Goal: Task Accomplishment & Management: Use online tool/utility

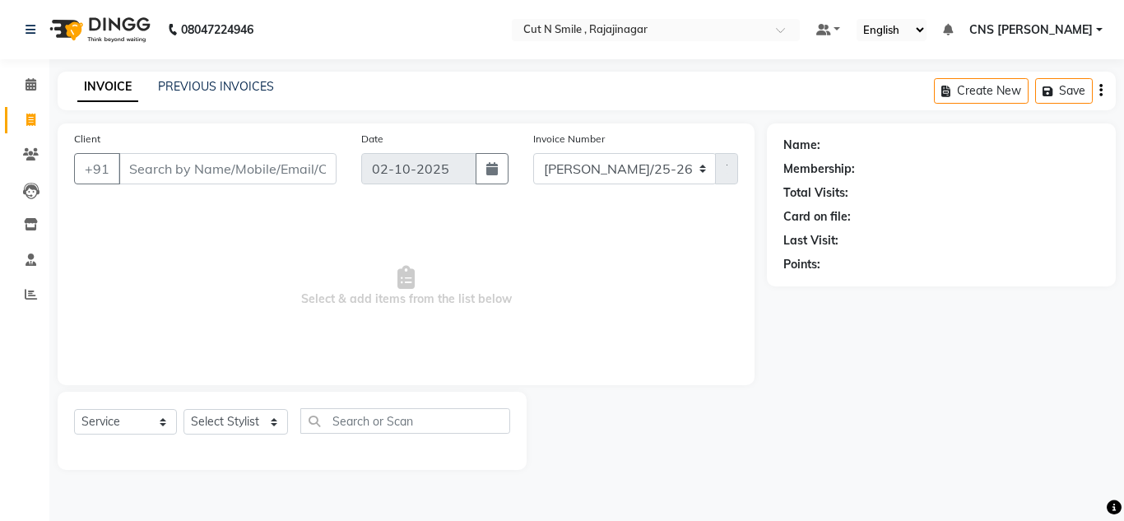
select select "service"
click at [287, 180] on input "Client" at bounding box center [227, 168] width 218 height 31
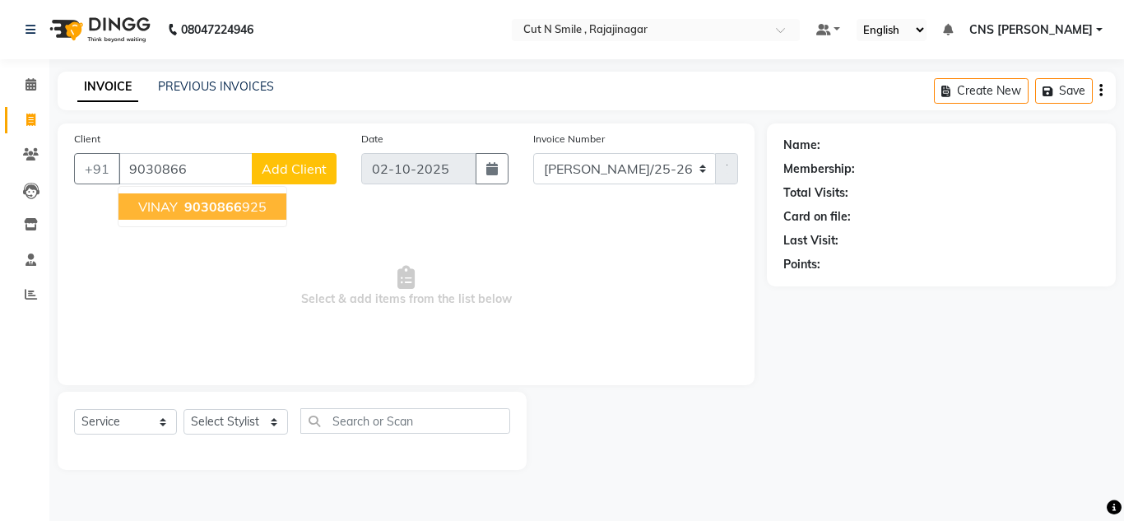
click at [205, 202] on span "9030866" at bounding box center [213, 206] width 58 height 16
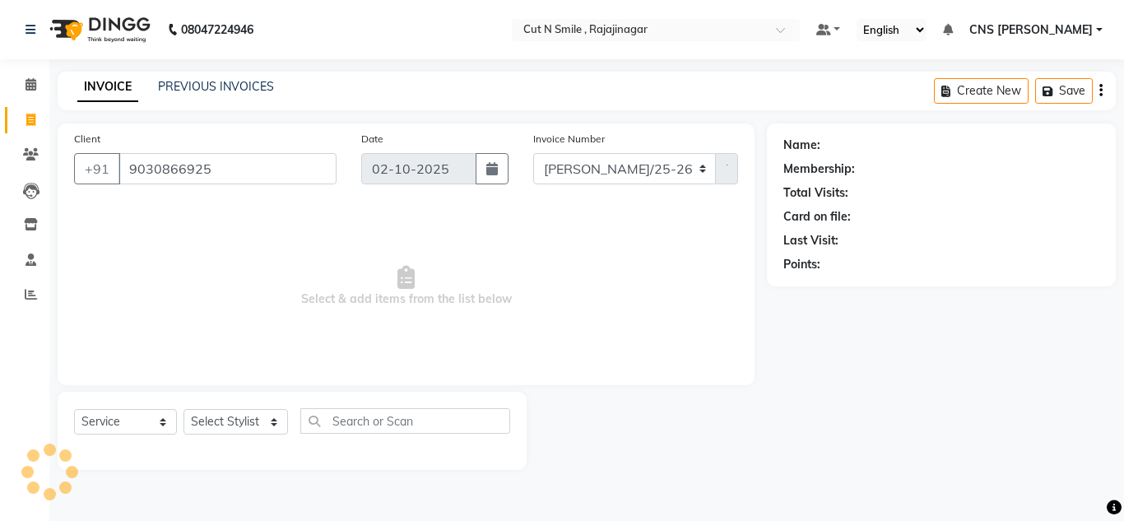
type input "9030866925"
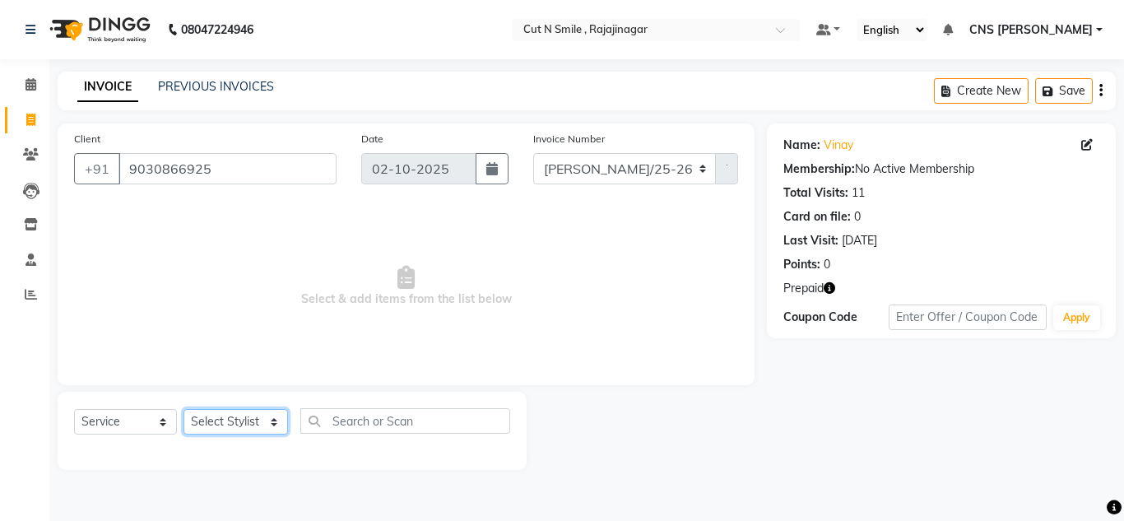
click at [257, 425] on select "Select Stylist [PERSON_NAME] Ammu 3R [PERSON_NAME] VN [PERSON_NAME] 3R [PERSON_…" at bounding box center [235, 422] width 104 height 26
select select "76423"
click at [183, 409] on select "Select Stylist [PERSON_NAME] Ammu 3R [PERSON_NAME] VN [PERSON_NAME] 3R [PERSON_…" at bounding box center [235, 422] width 104 height 26
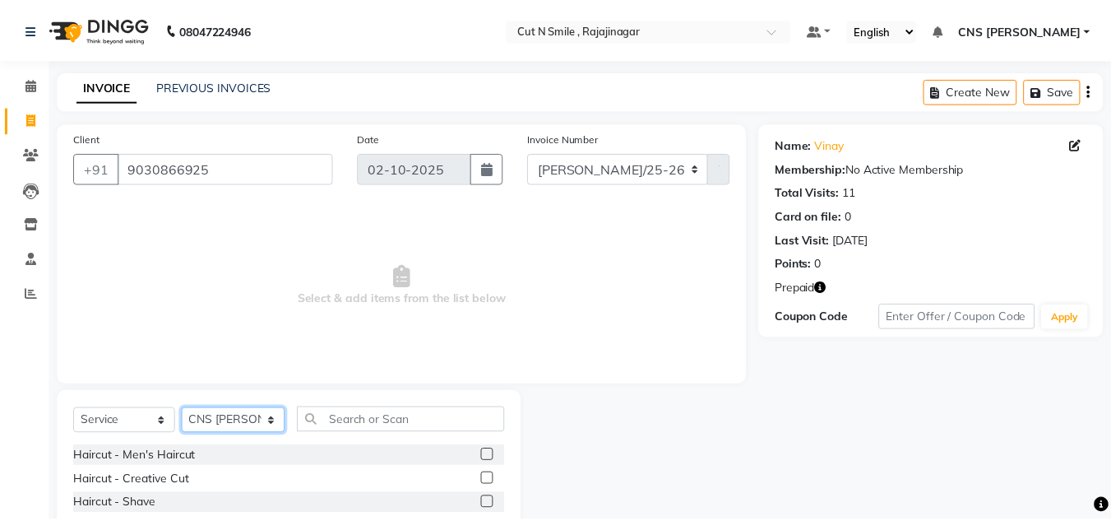
scroll to position [138, 0]
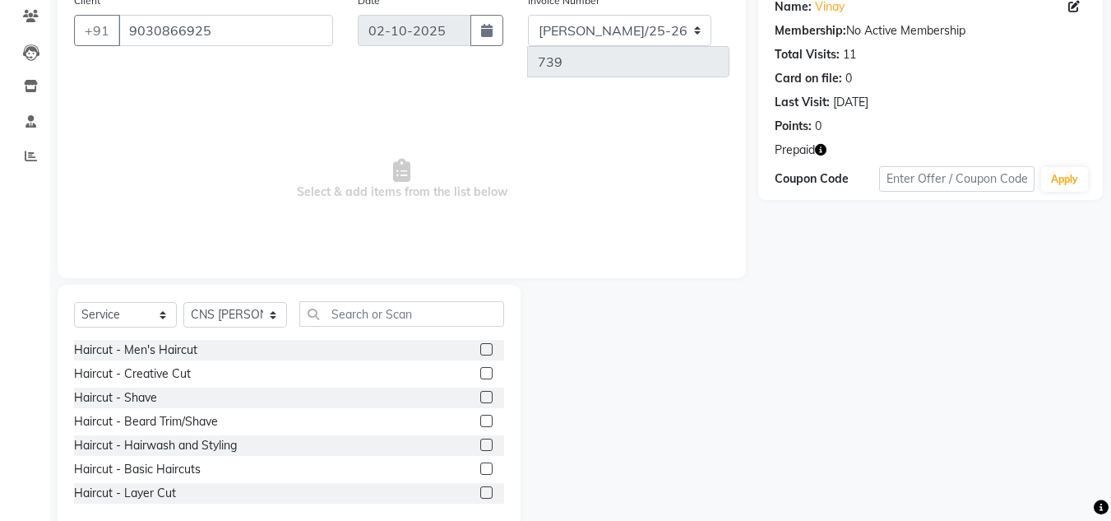
click at [480, 367] on label at bounding box center [486, 373] width 12 height 12
click at [480, 369] on input "checkbox" at bounding box center [485, 374] width 11 height 11
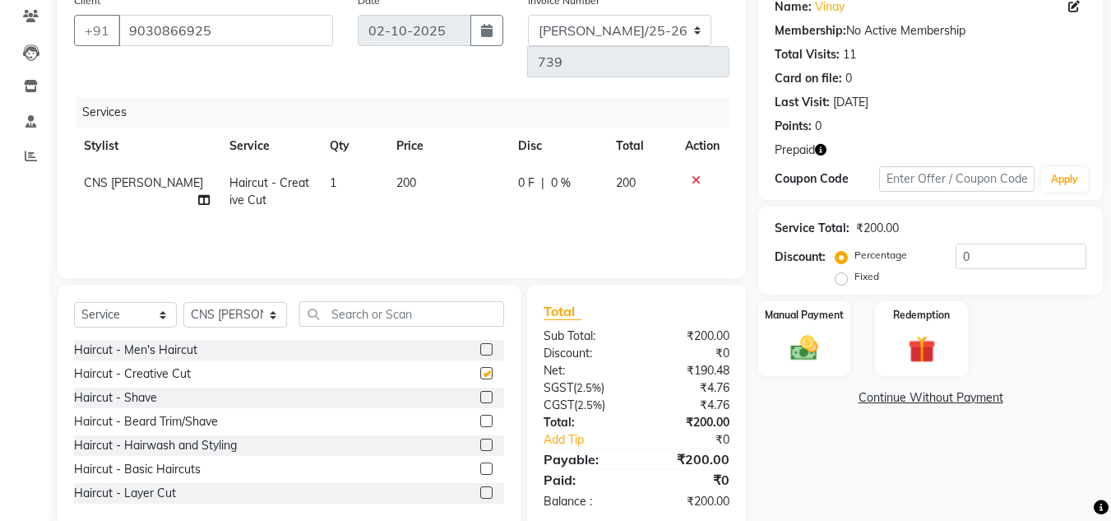
checkbox input "false"
click at [480, 415] on label at bounding box center [486, 421] width 12 height 12
click at [480, 416] on input "checkbox" at bounding box center [485, 421] width 11 height 11
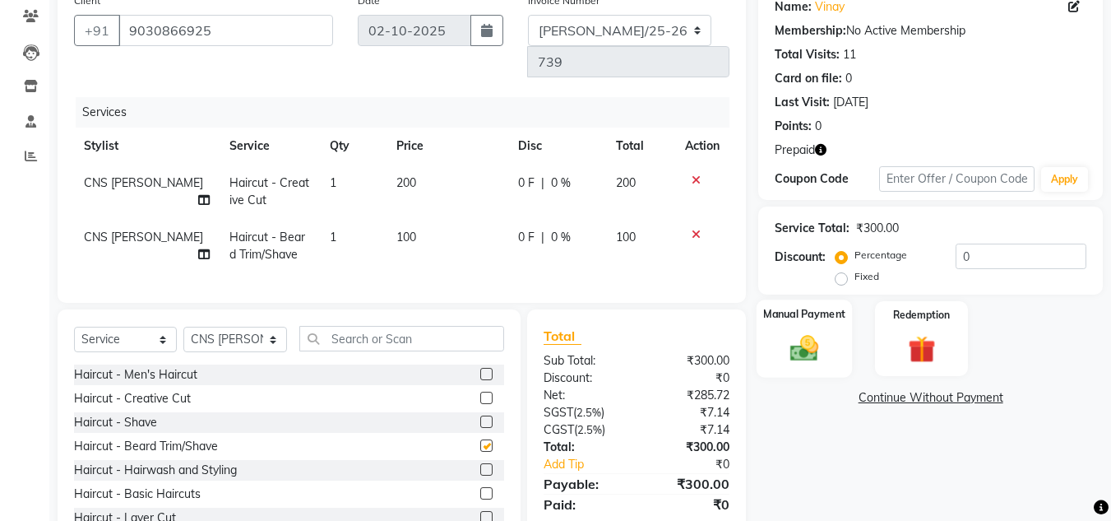
checkbox input "false"
click at [906, 346] on img at bounding box center [921, 349] width 46 height 35
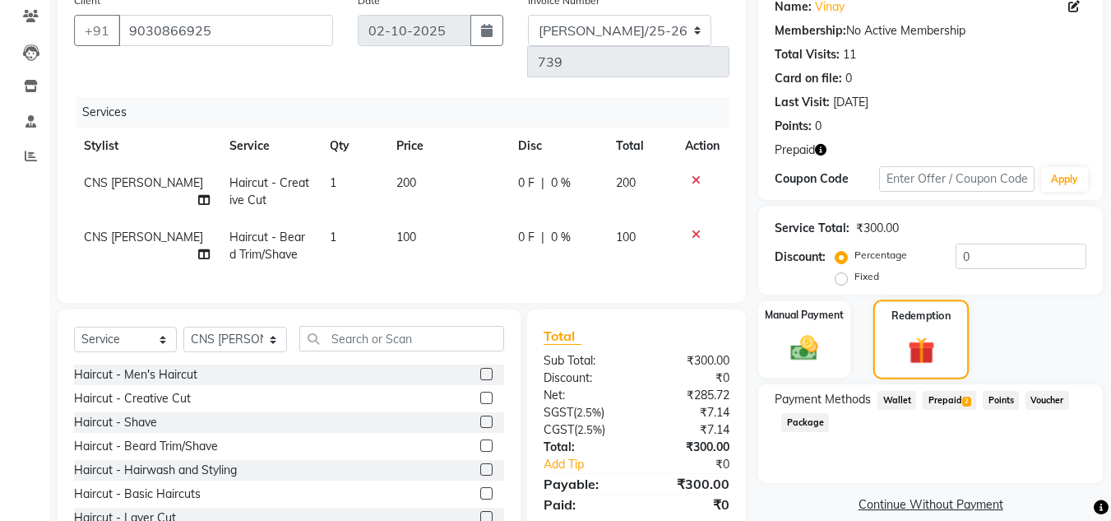
scroll to position [175, 0]
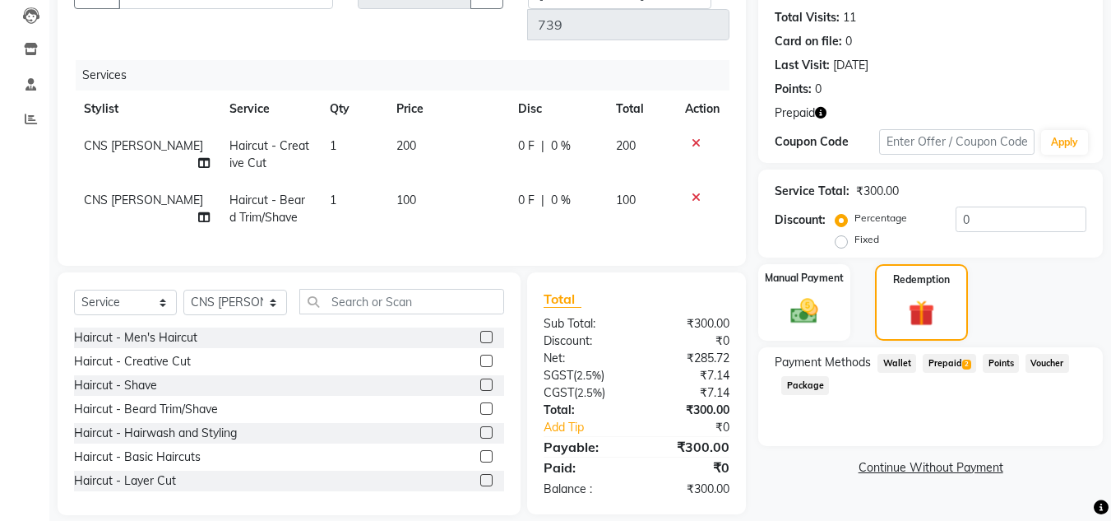
click at [952, 362] on span "Prepaid 2" at bounding box center [949, 363] width 53 height 19
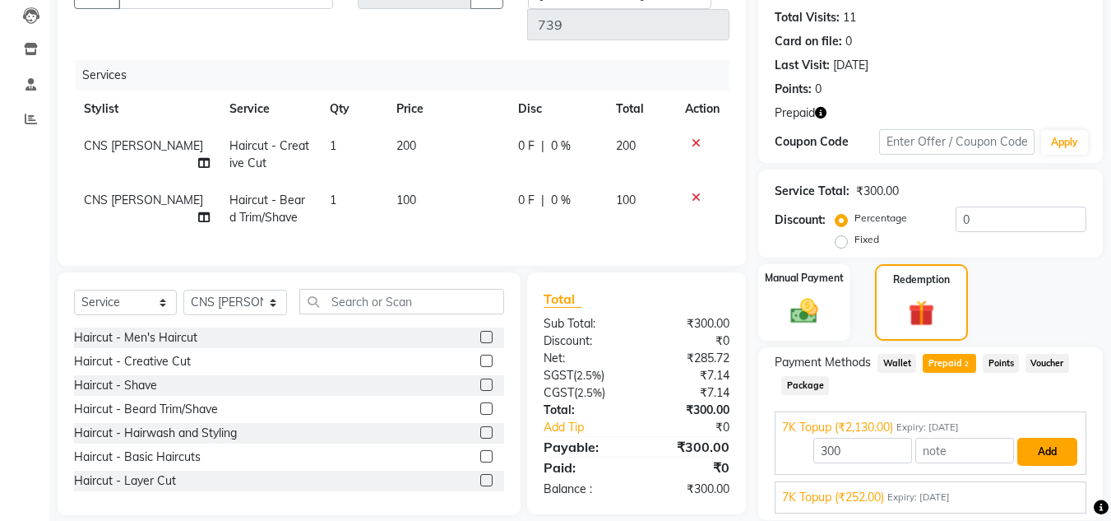
click at [1062, 452] on button "Add" at bounding box center [1048, 452] width 60 height 28
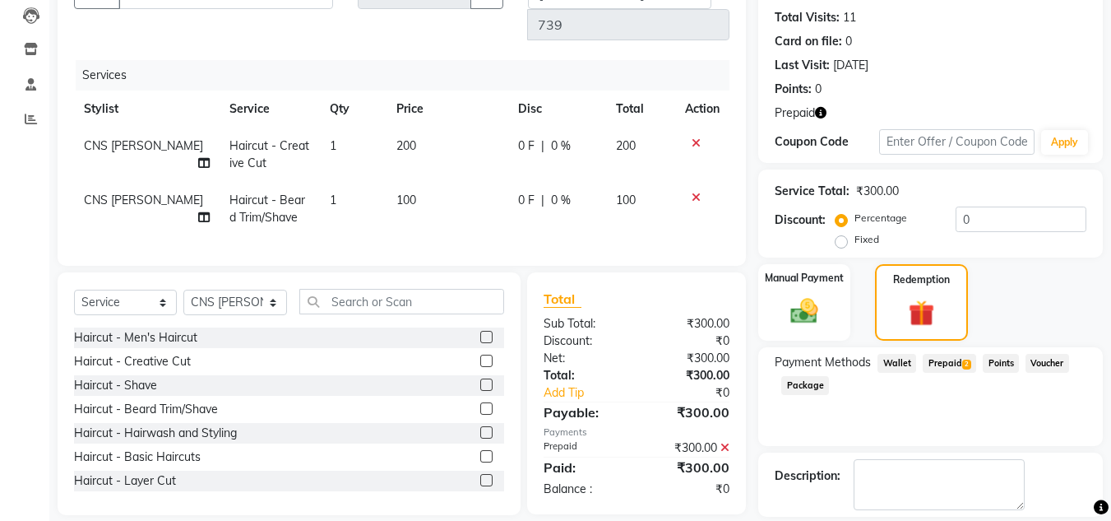
scroll to position [252, 0]
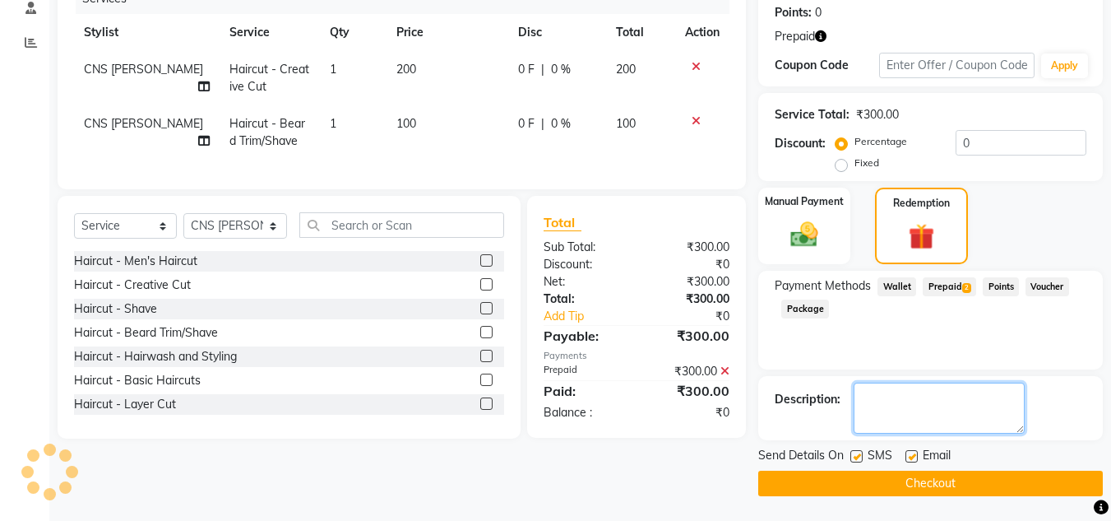
click at [963, 404] on textarea at bounding box center [939, 408] width 171 height 51
type textarea "[DATE]"
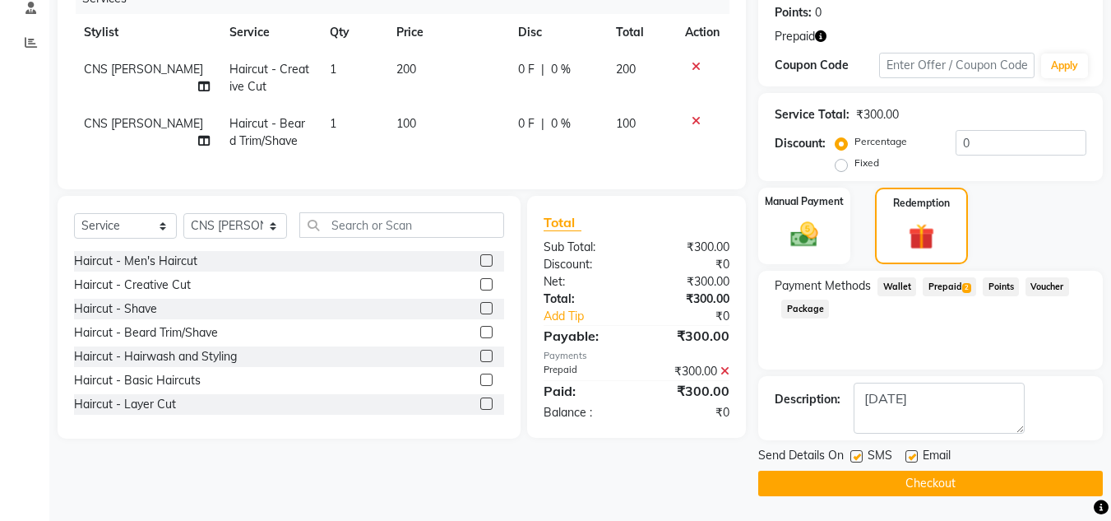
click at [1004, 476] on button "Checkout" at bounding box center [930, 484] width 345 height 26
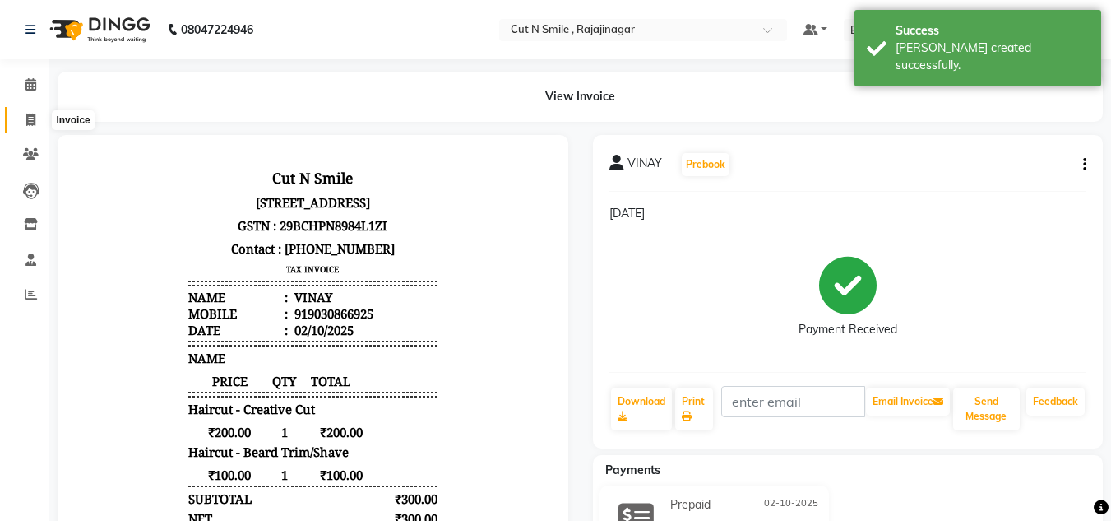
click at [35, 115] on icon at bounding box center [30, 120] width 9 height 12
select select "service"
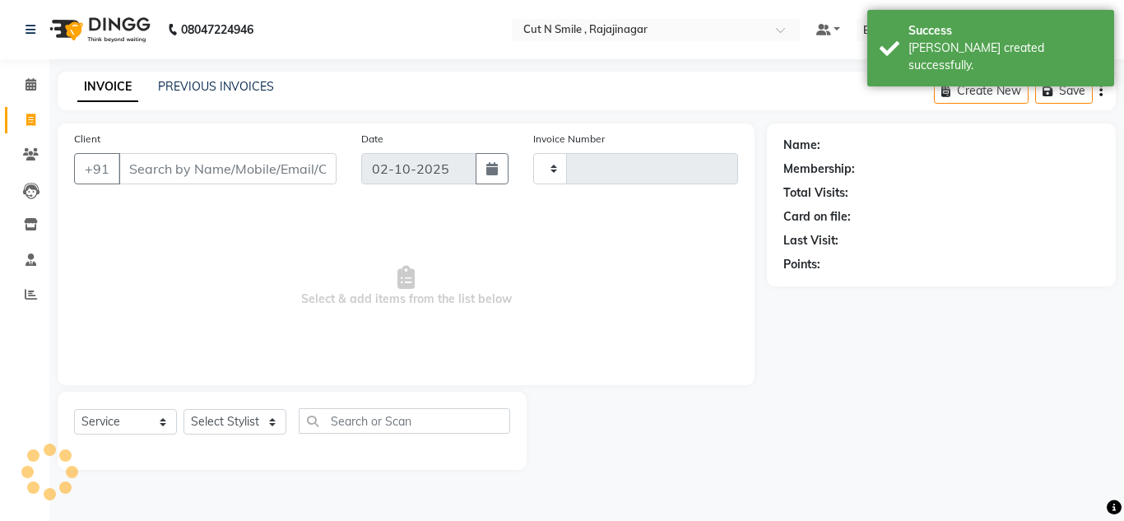
type input "135"
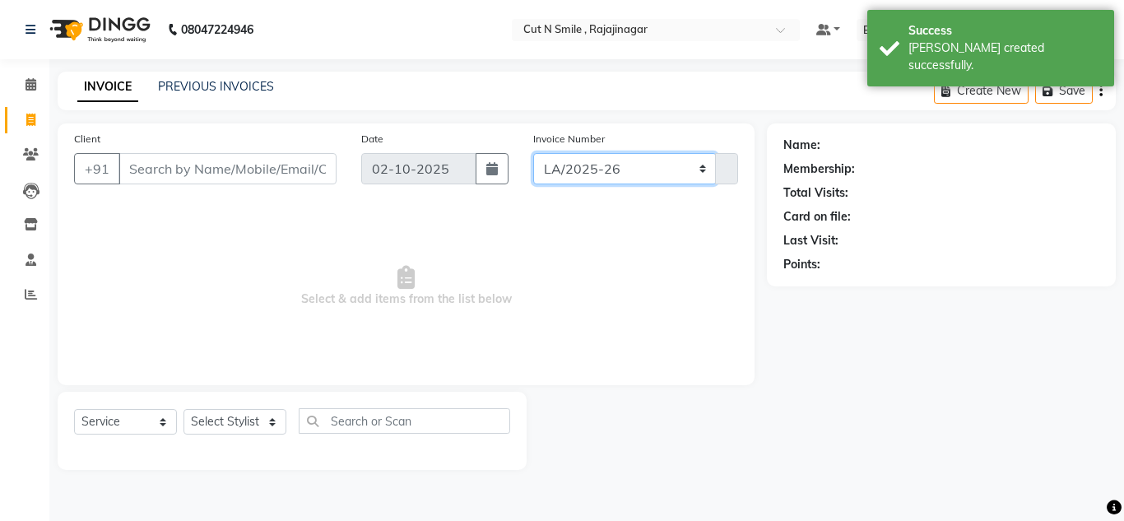
drag, startPoint x: 624, startPoint y: 164, endPoint x: 586, endPoint y: 191, distance: 46.6
click at [586, 191] on div "Invoice Number [PERSON_NAME]/25-26 LA/2025-26 SH/25 CH/25 SA/25 135" at bounding box center [636, 163] width 230 height 67
select select "8154"
click at [533, 153] on select "[PERSON_NAME]/25-26 LA/2025-26 SH/25 CH/25 SA/25" at bounding box center [624, 168] width 183 height 31
type input "740"
